Goal: Transaction & Acquisition: Purchase product/service

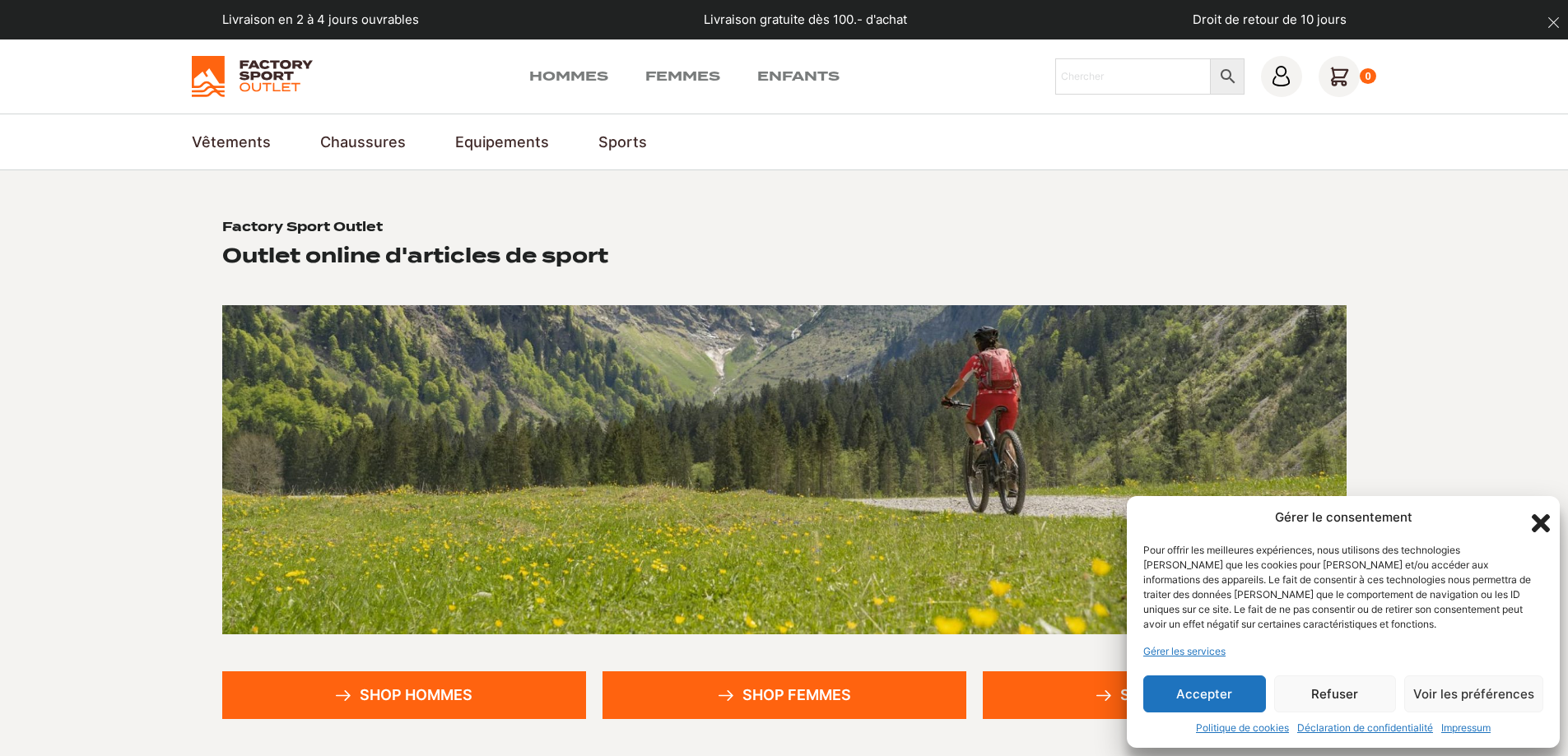
click at [1210, 691] on button "Accepter" at bounding box center [1204, 693] width 122 height 37
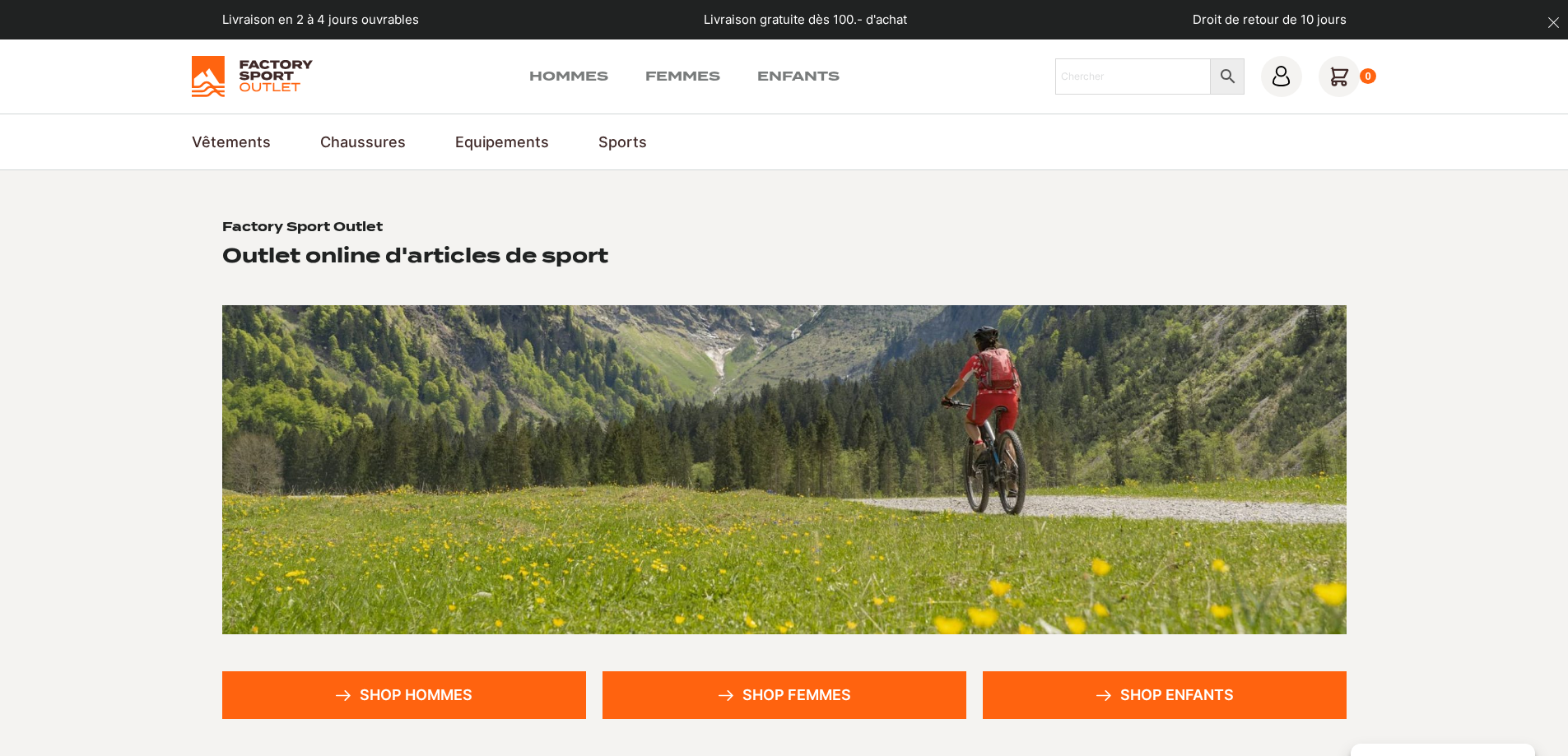
click at [356, 695] on link "Shop hommes" at bounding box center [403, 695] width 364 height 47
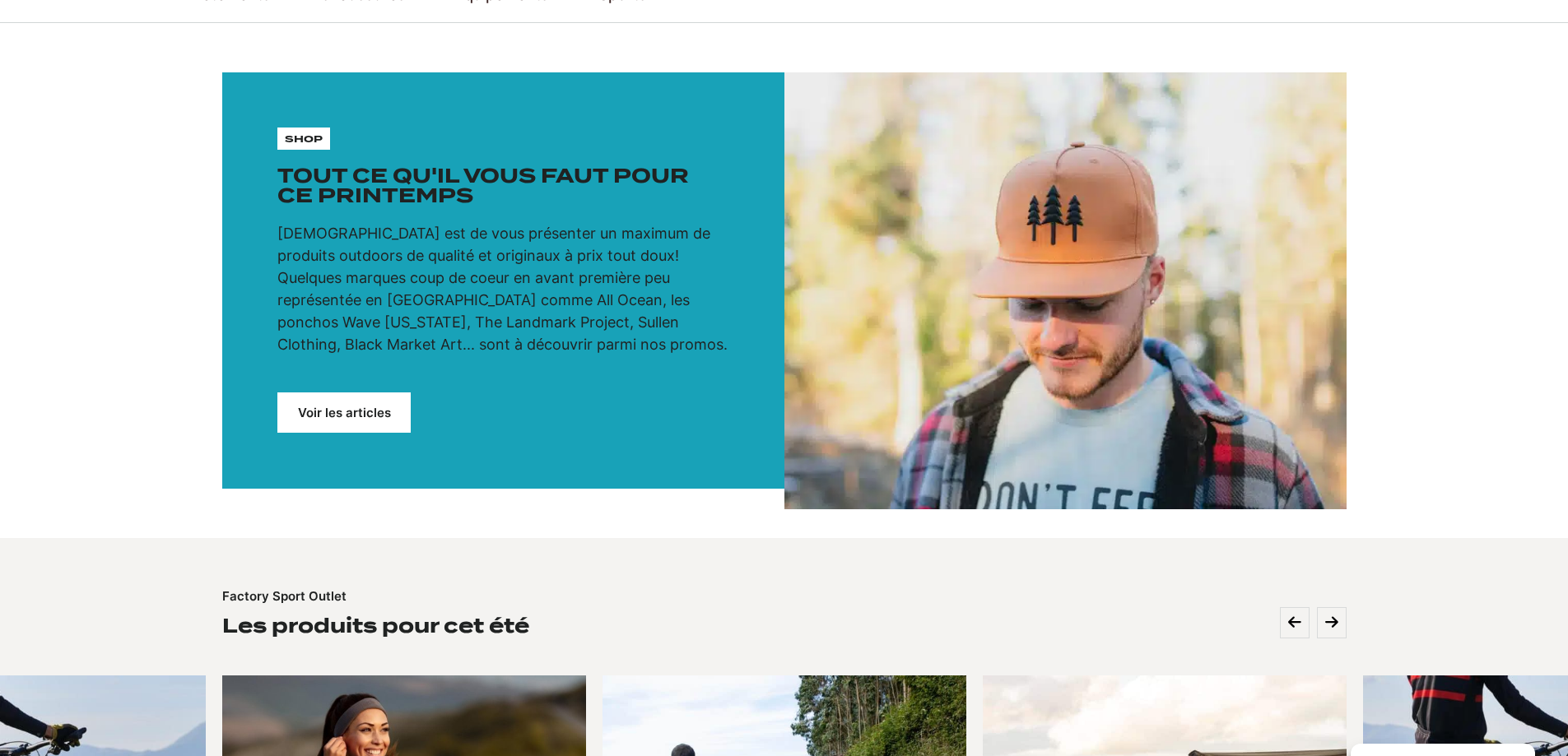
scroll to position [83, 0]
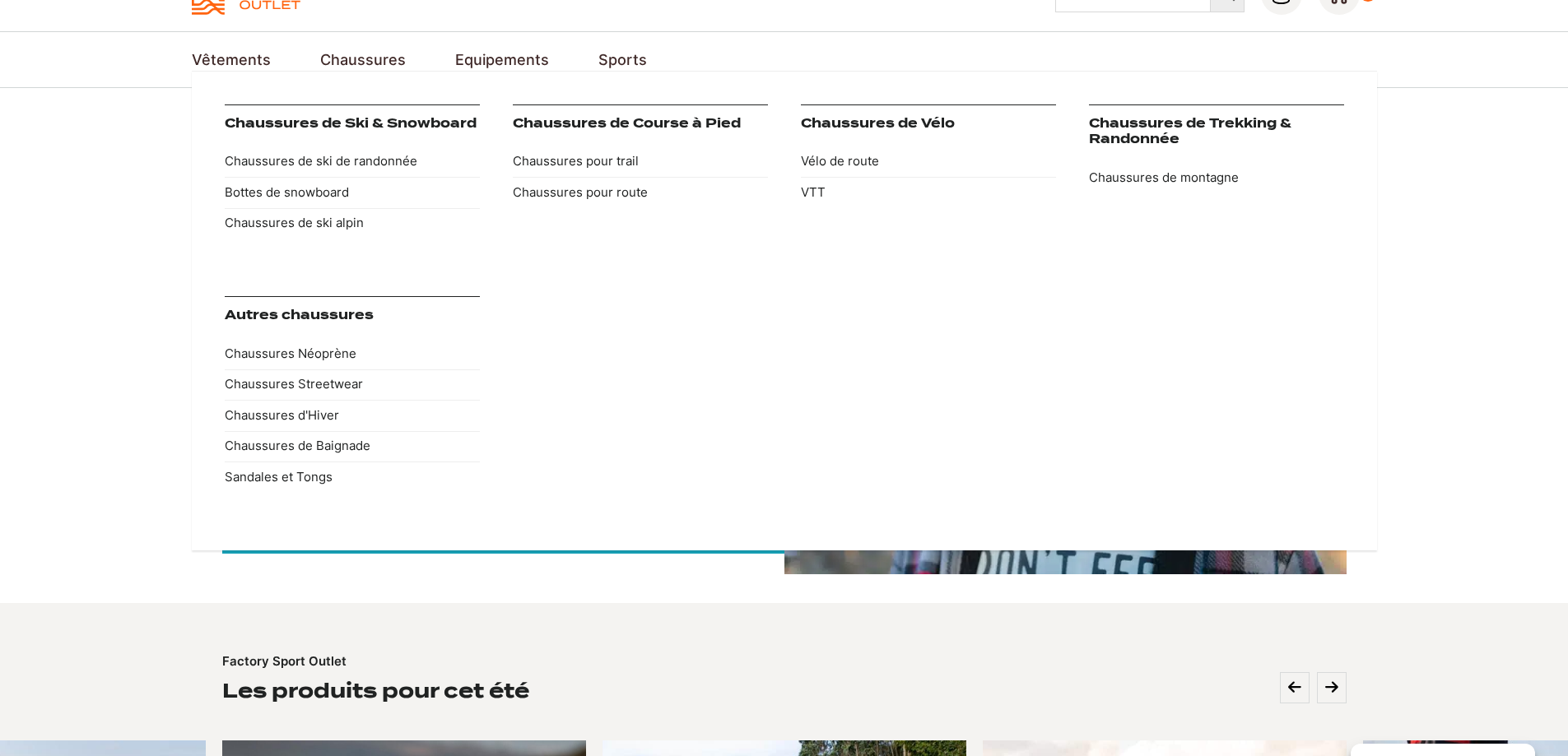
click at [362, 65] on link "Chaussures" at bounding box center [363, 59] width 85 height 22
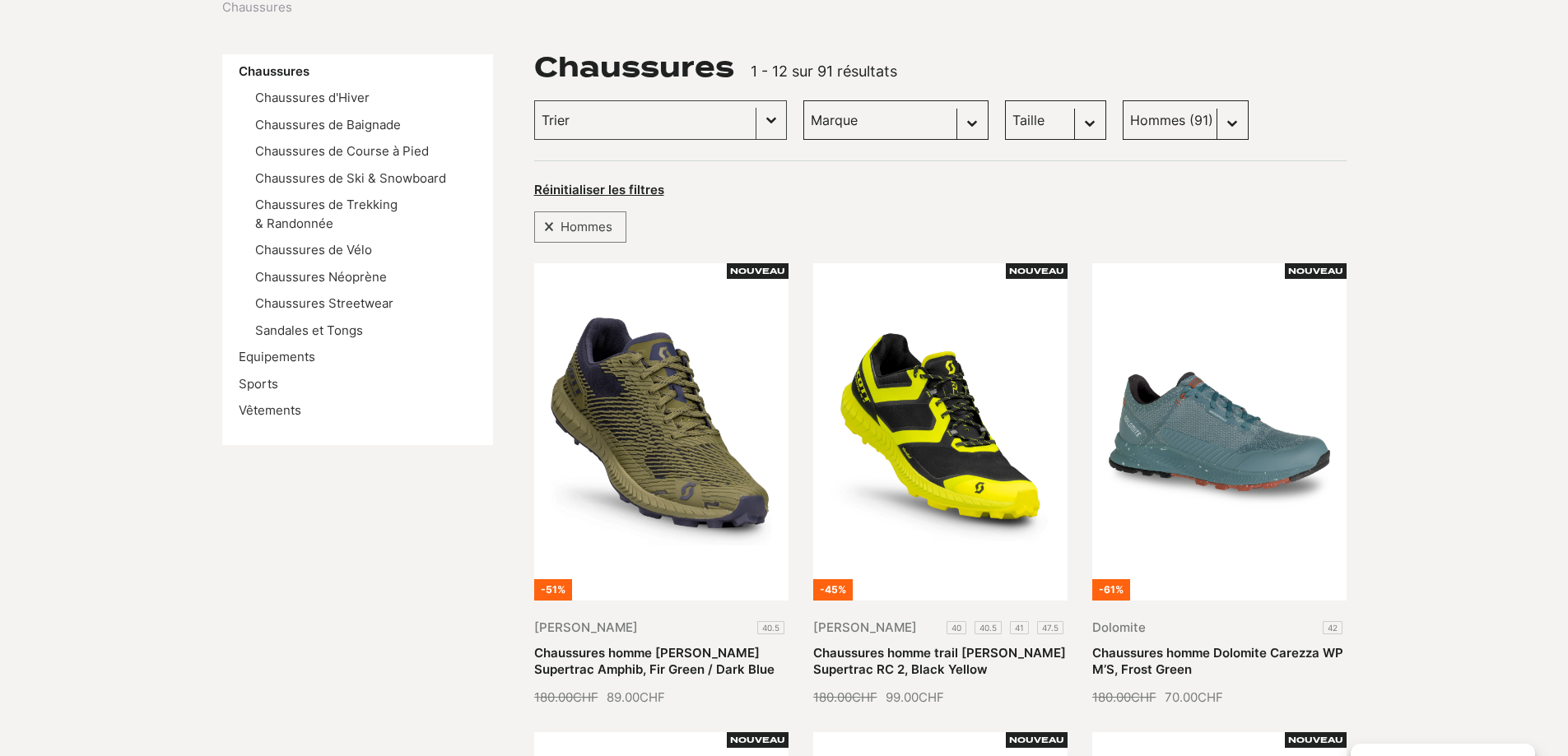
scroll to position [247, 0]
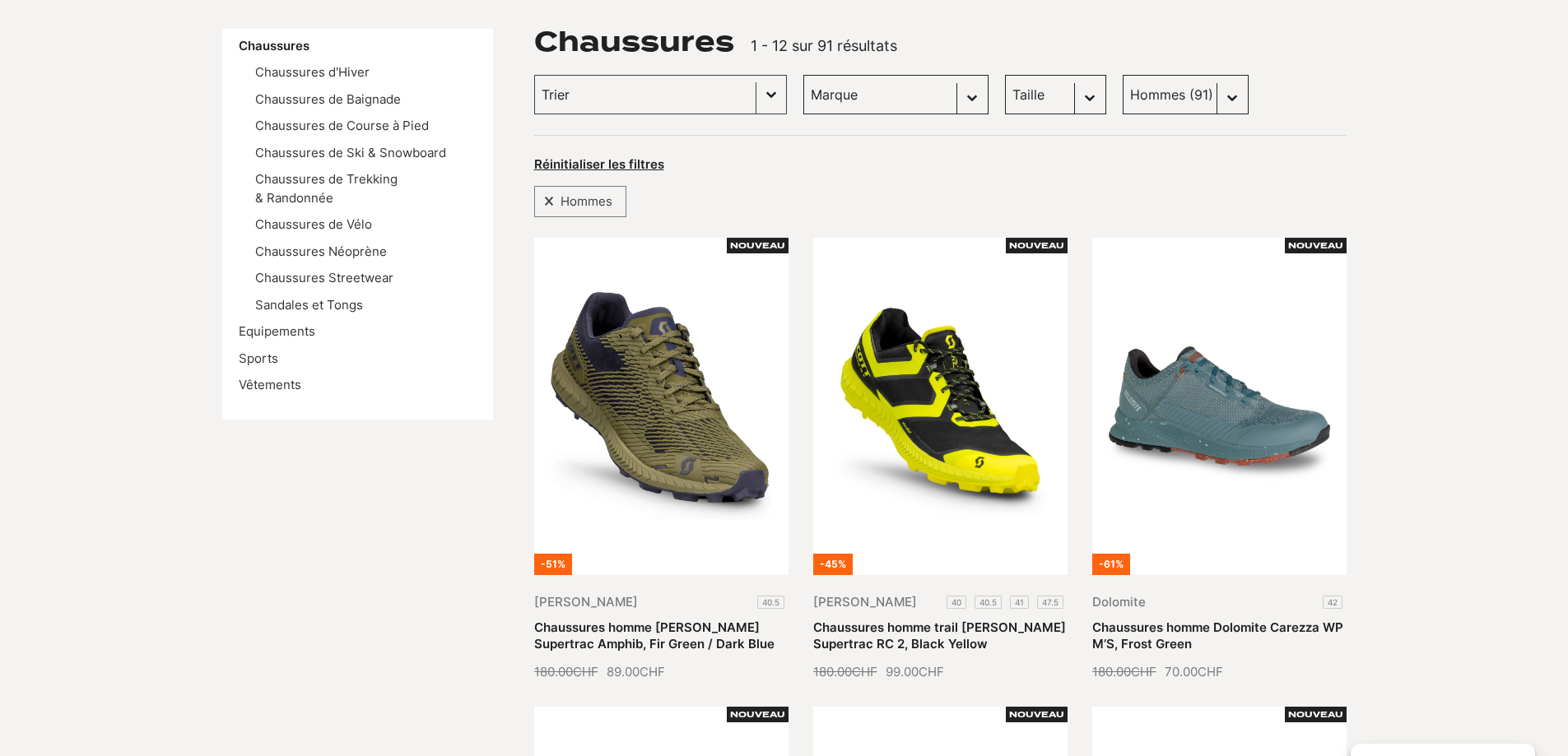
click at [1065, 95] on select "Taille 40.5 (5) 43 (5) 45 (6) 36 (1) 42 (5) 45.5 (5) 41 (4) 42.5 (4) 43.5 (4) 4…" at bounding box center [1055, 95] width 102 height 40
click at [1005, 75] on select "Taille 40.5 (5) 43 (5) 45 (6) 36 (1) 42 (5) 45.5 (5) 41 (4) 42.5 (4) 43.5 (4) 4…" at bounding box center [1055, 95] width 102 height 40
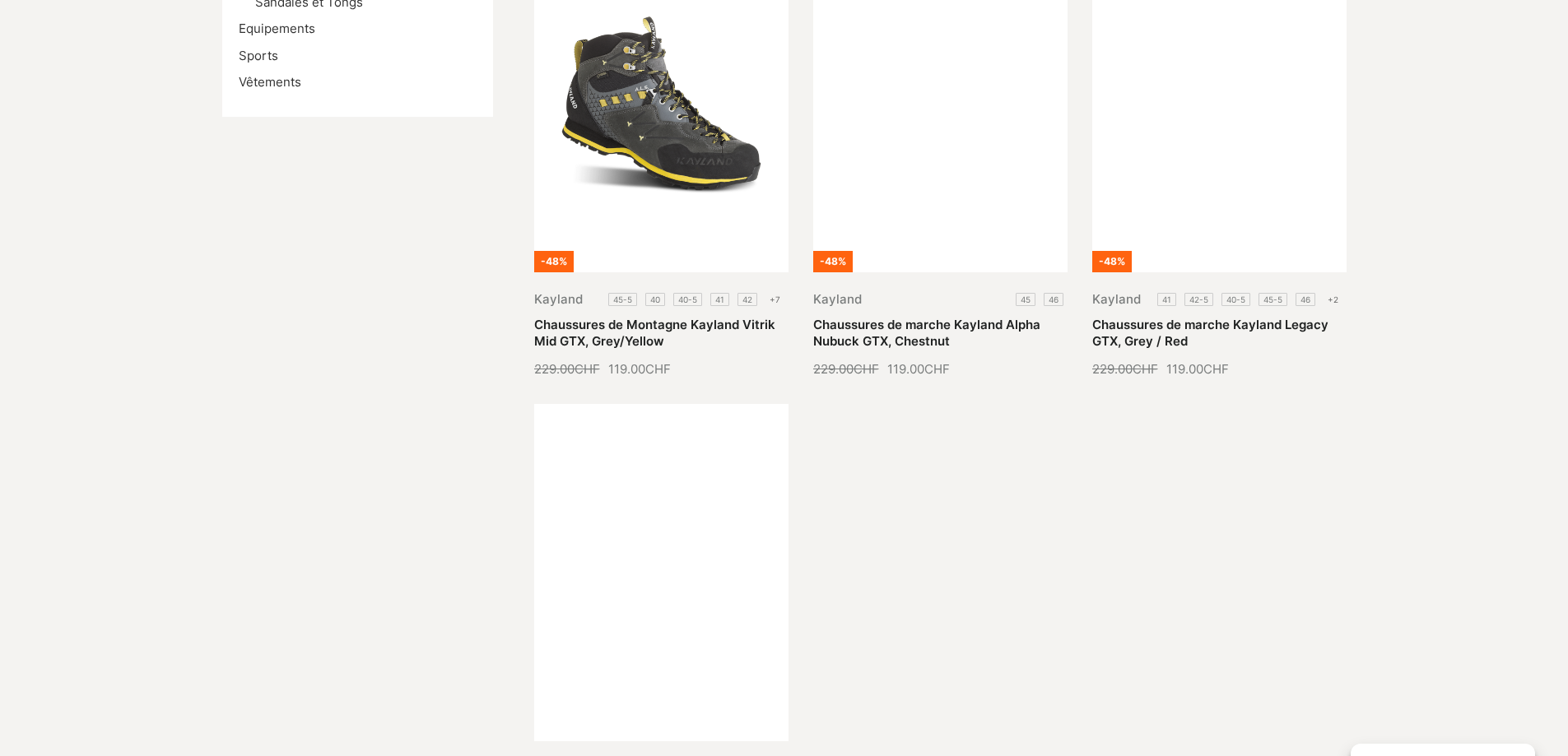
scroll to position [247, 0]
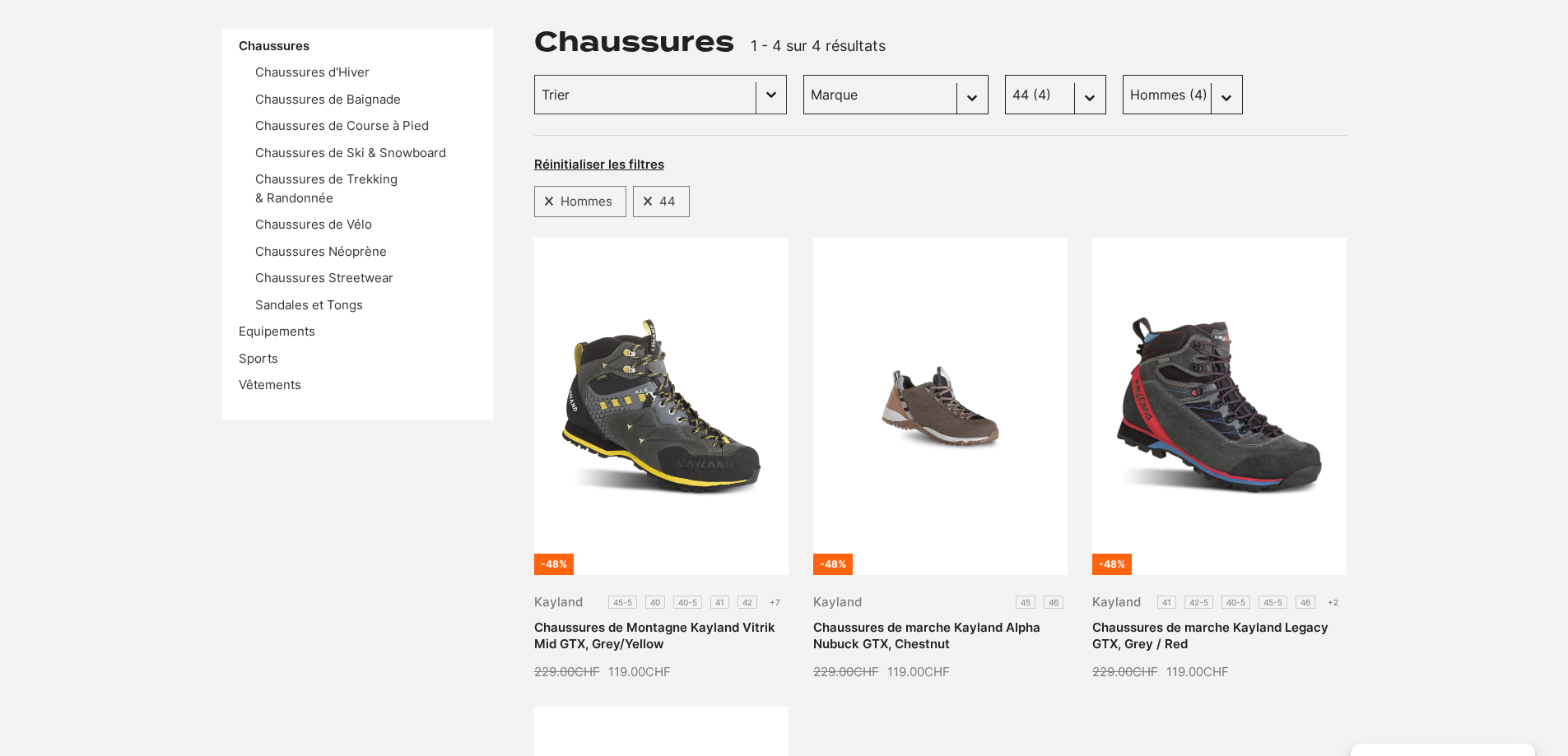
click at [1069, 90] on select "Taille 40.5 (5) 43 (5) 45 (6) 36 (1) 42 (5) 45.5 (5) 41 (4) 42.5 (4) 43.5 (4) 4…" at bounding box center [1055, 95] width 102 height 40
select select "45"
click at [1005, 75] on select "Taille 40.5 (5) 43 (5) 45 (6) 36 (1) 42 (5) 45.5 (5) 41 (4) 42.5 (4) 43.5 (4) 4…" at bounding box center [1055, 95] width 102 height 40
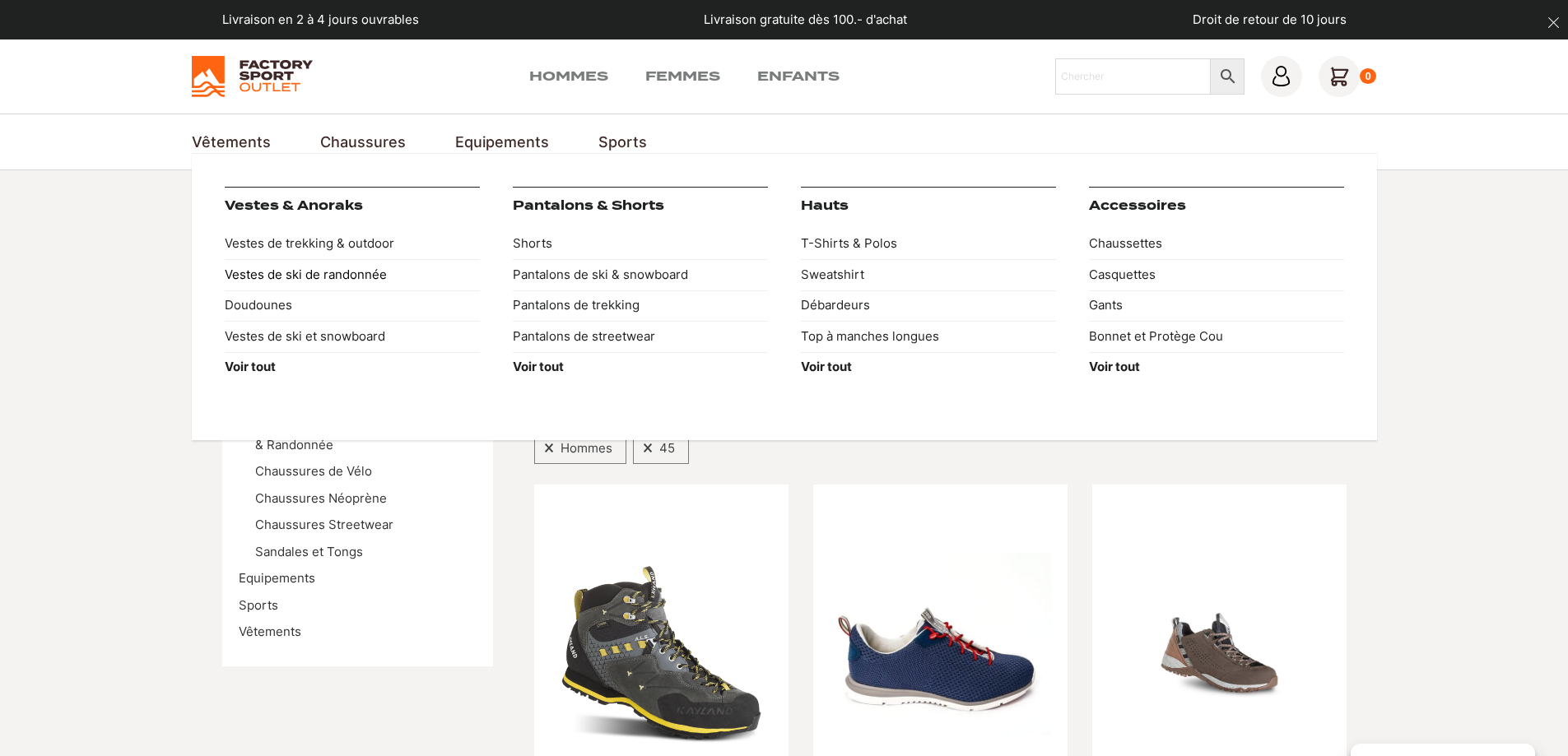
click at [257, 276] on link "Vestes de ski de randonnée" at bounding box center [352, 274] width 255 height 31
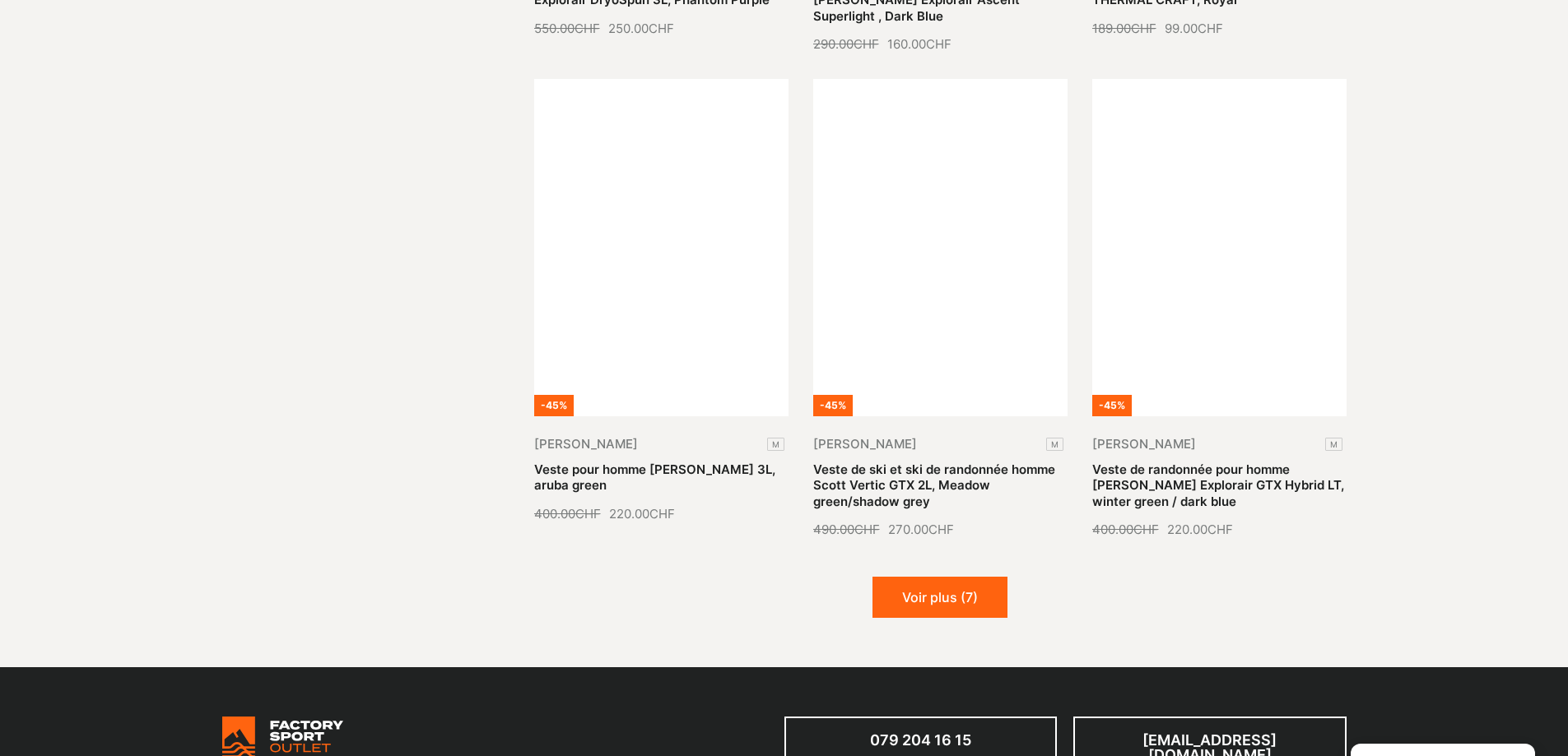
scroll to position [1891, 0]
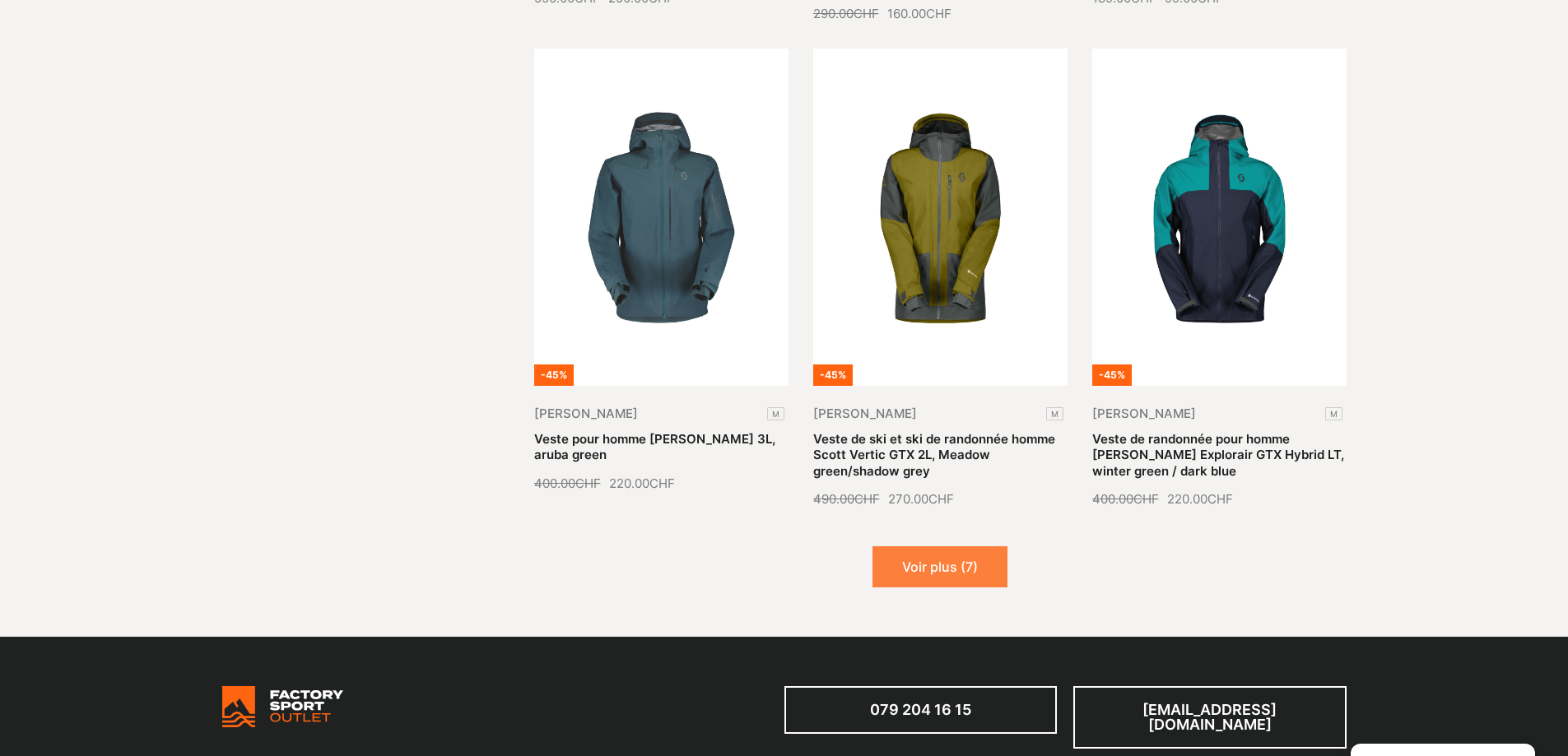
drag, startPoint x: 945, startPoint y: 542, endPoint x: 1027, endPoint y: 511, distance: 87.7
click at [945, 546] on button "Voir plus (7)" at bounding box center [940, 566] width 135 height 41
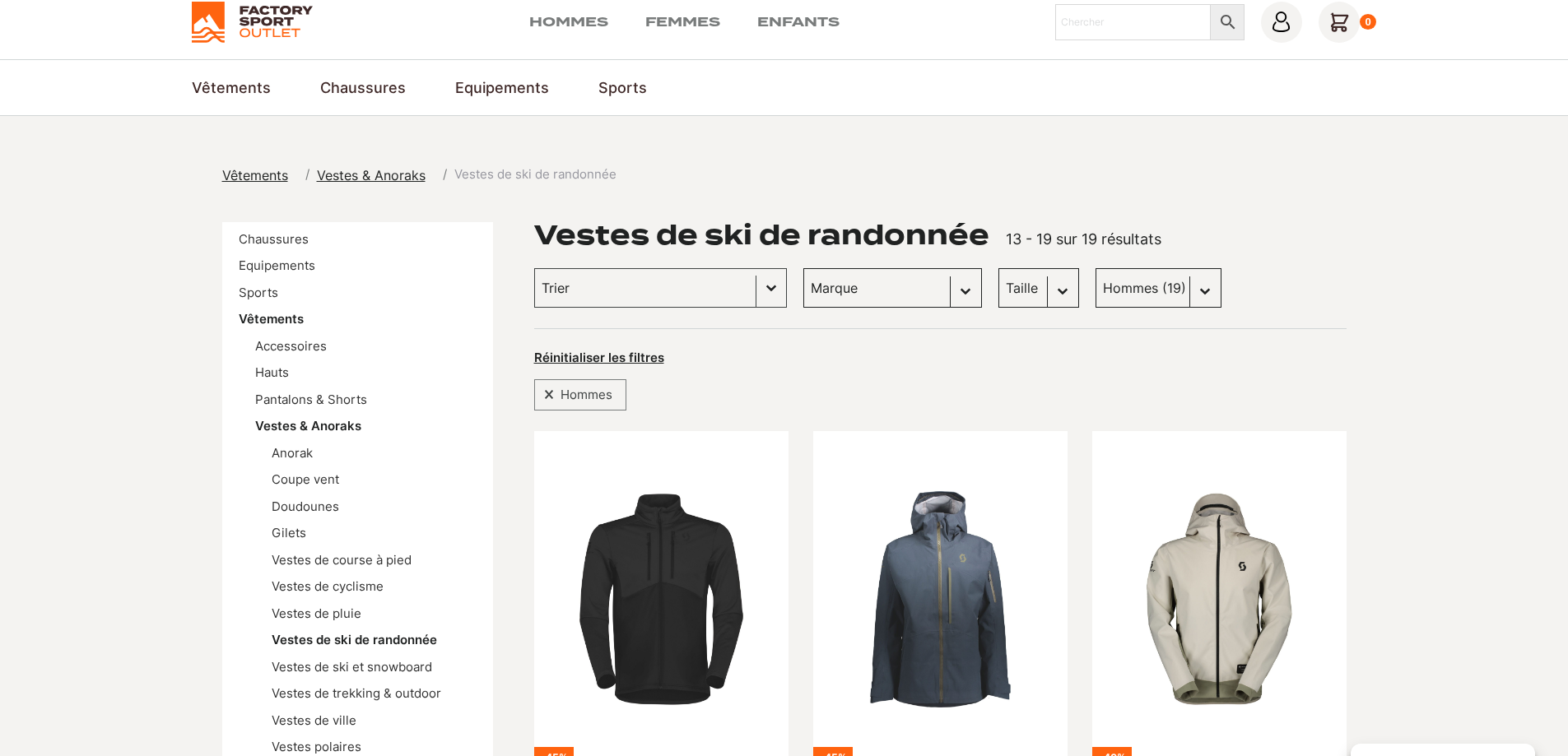
scroll to position [0, 0]
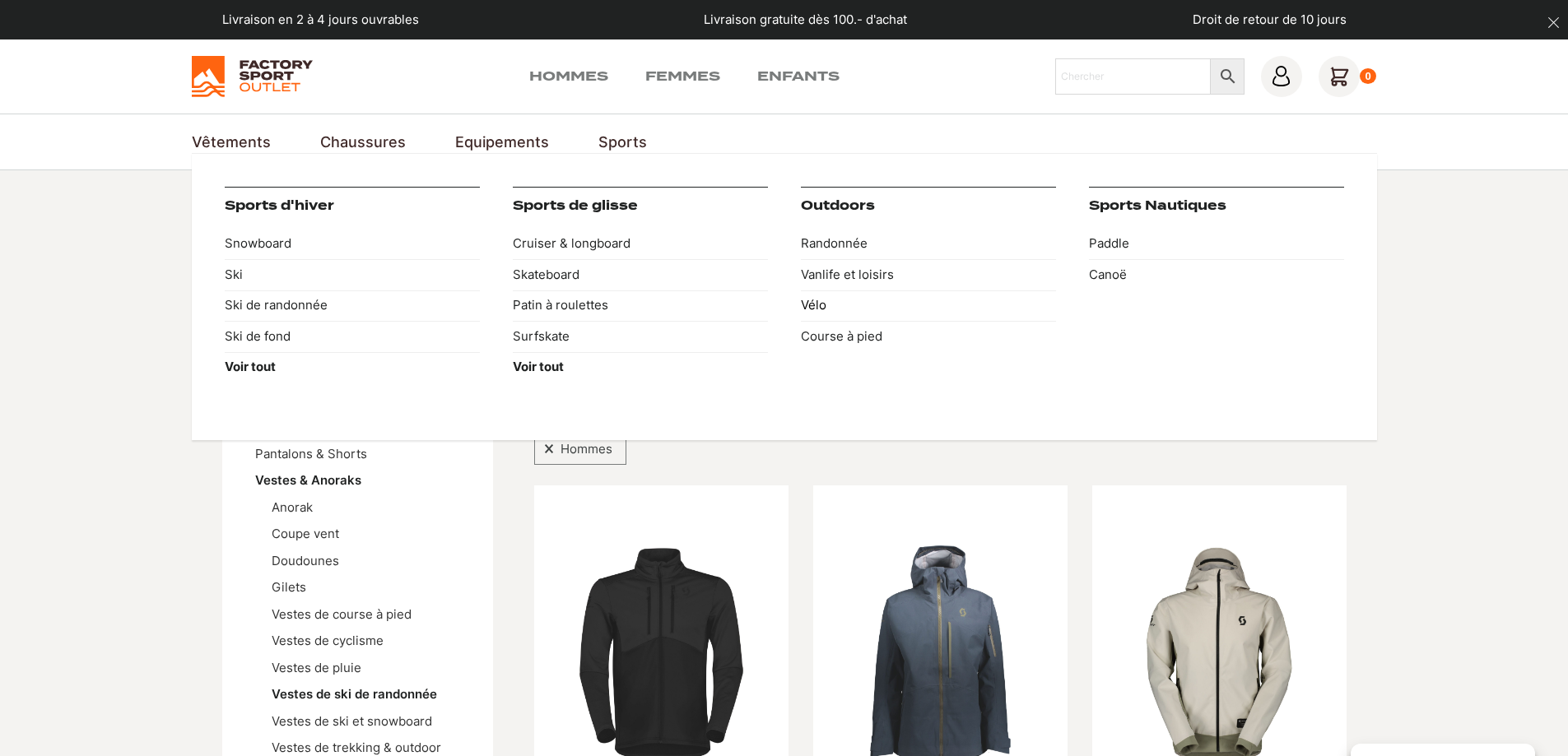
click at [814, 304] on link "Vélo" at bounding box center [928, 305] width 255 height 31
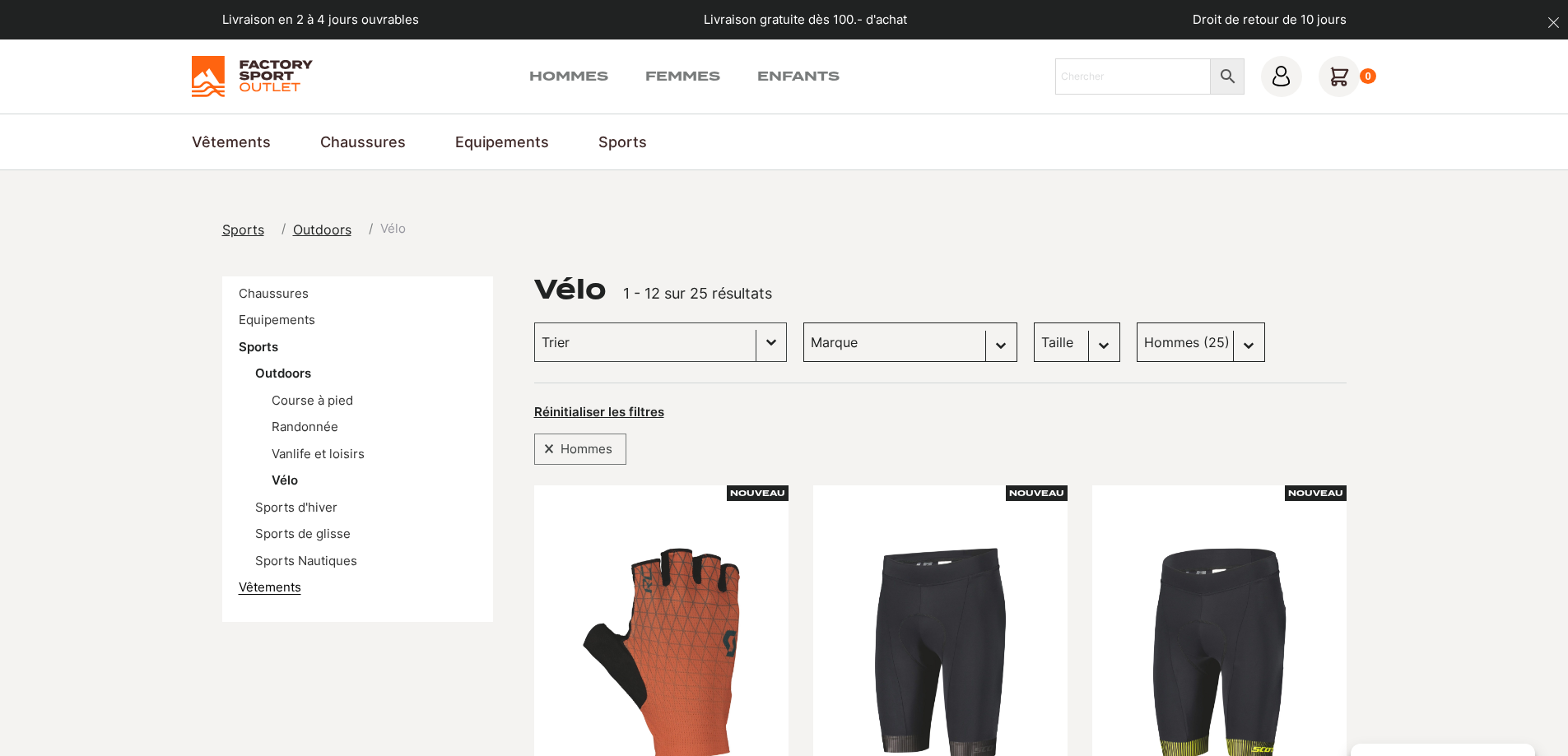
click at [263, 592] on link "Vêtements" at bounding box center [270, 586] width 63 height 15
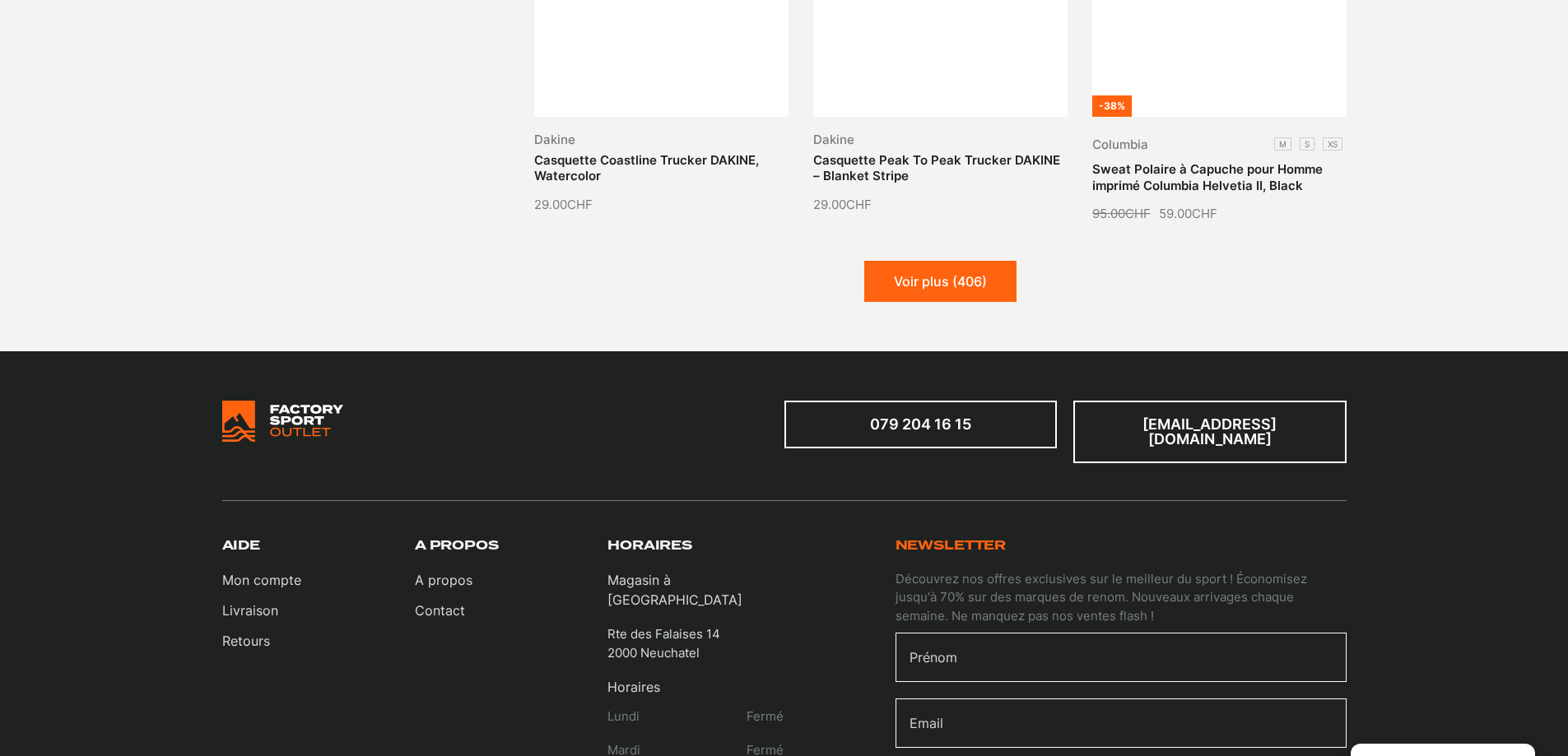
scroll to position [2221, 0]
